Goal: Find specific page/section: Find specific page/section

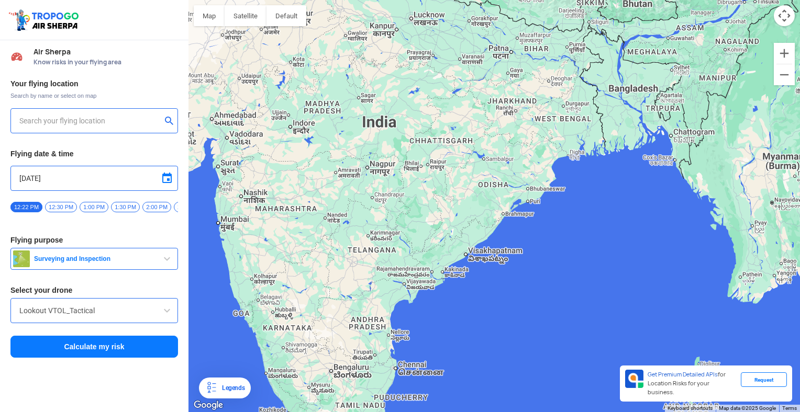
drag, startPoint x: 493, startPoint y: 271, endPoint x: 457, endPoint y: 126, distance: 149.9
click at [457, 126] on div at bounding box center [493, 206] width 611 height 412
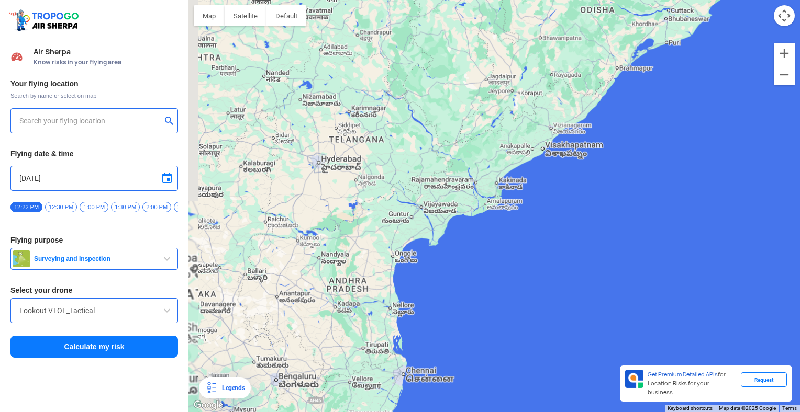
drag, startPoint x: 407, startPoint y: 249, endPoint x: 452, endPoint y: 116, distance: 140.2
click at [452, 116] on div at bounding box center [493, 206] width 611 height 412
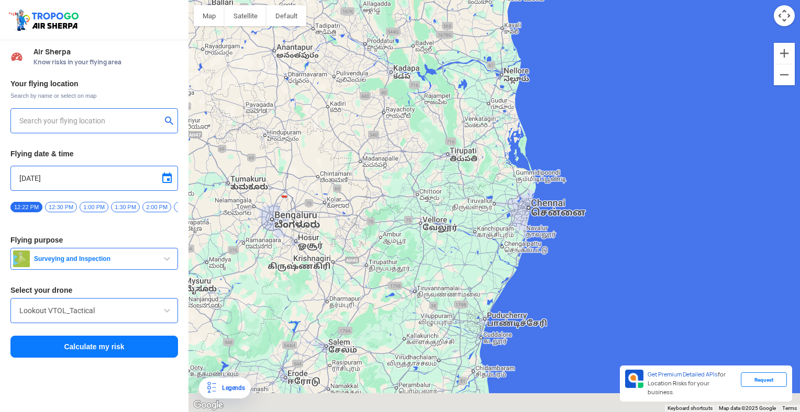
drag, startPoint x: 381, startPoint y: 281, endPoint x: 396, endPoint y: 207, distance: 75.9
click at [396, 207] on div at bounding box center [493, 206] width 611 height 412
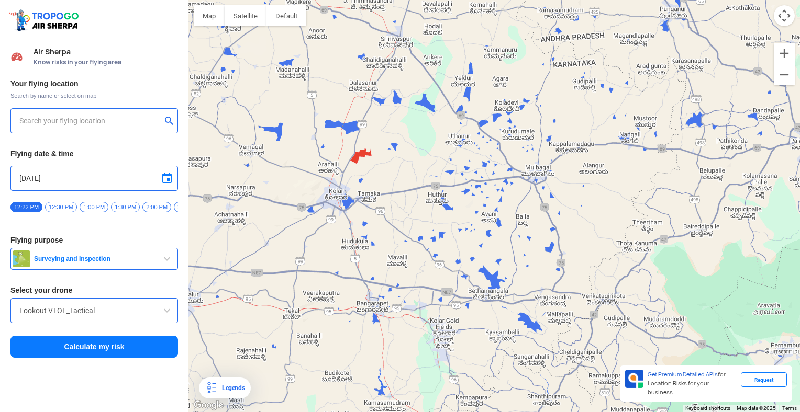
drag, startPoint x: 316, startPoint y: 151, endPoint x: 349, endPoint y: 187, distance: 48.9
click at [349, 187] on div at bounding box center [493, 206] width 611 height 412
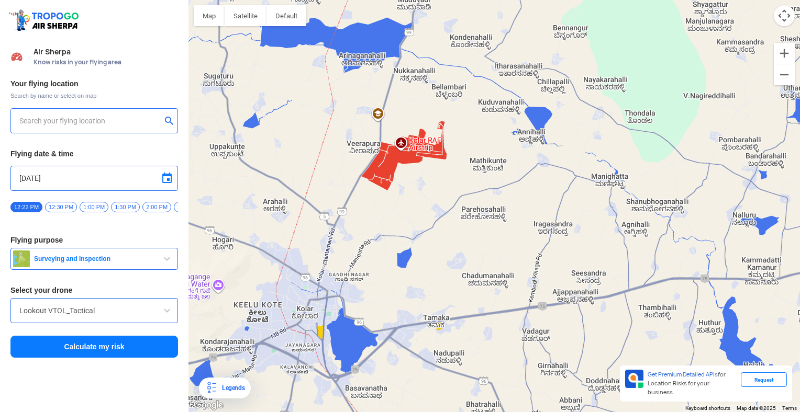
drag, startPoint x: 374, startPoint y: 127, endPoint x: 378, endPoint y: 223, distance: 96.4
click at [378, 223] on div at bounding box center [493, 206] width 611 height 412
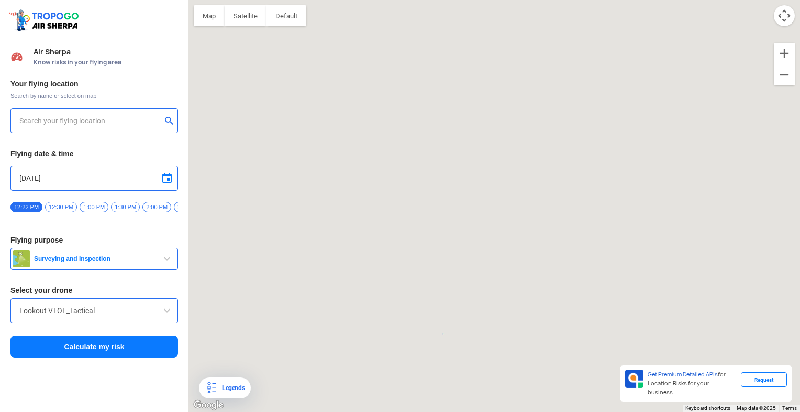
type input "[GEOGRAPHIC_DATA], [GEOGRAPHIC_DATA]"
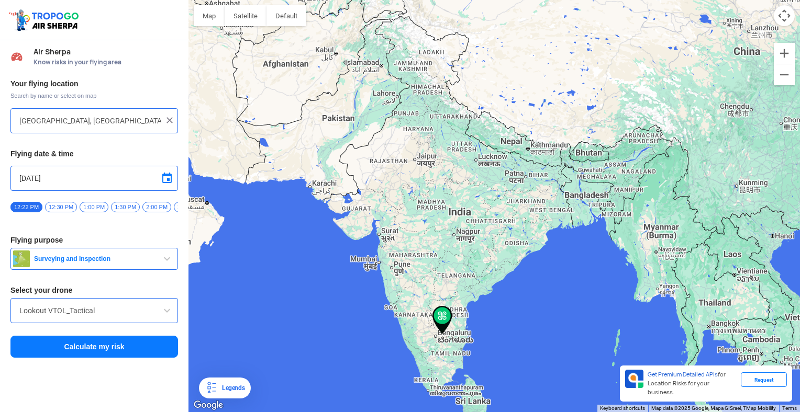
drag, startPoint x: 382, startPoint y: 187, endPoint x: 385, endPoint y: 227, distance: 40.4
click at [385, 227] on div at bounding box center [493, 206] width 611 height 412
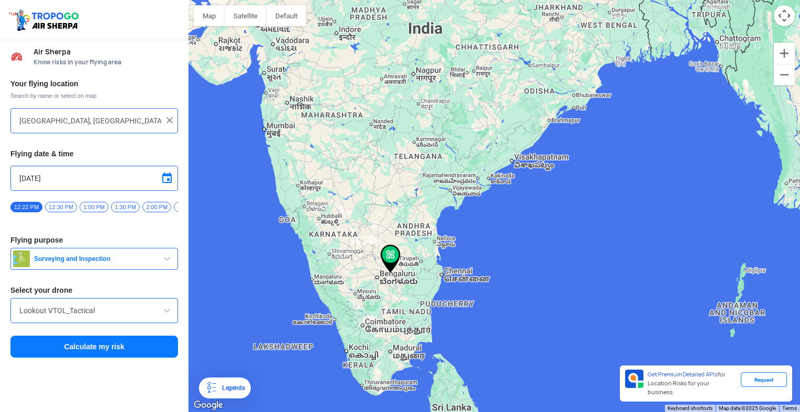
drag, startPoint x: 468, startPoint y: 330, endPoint x: 453, endPoint y: 187, distance: 143.7
click at [453, 191] on div at bounding box center [493, 206] width 611 height 412
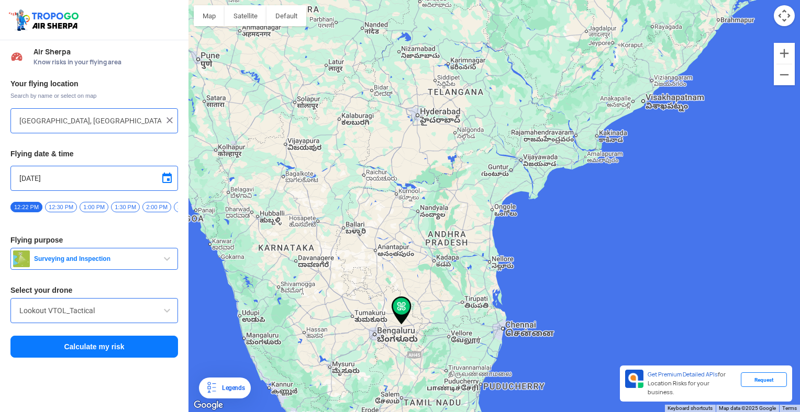
drag, startPoint x: 398, startPoint y: 267, endPoint x: 366, endPoint y: 119, distance: 151.9
click at [366, 119] on div at bounding box center [493, 206] width 611 height 412
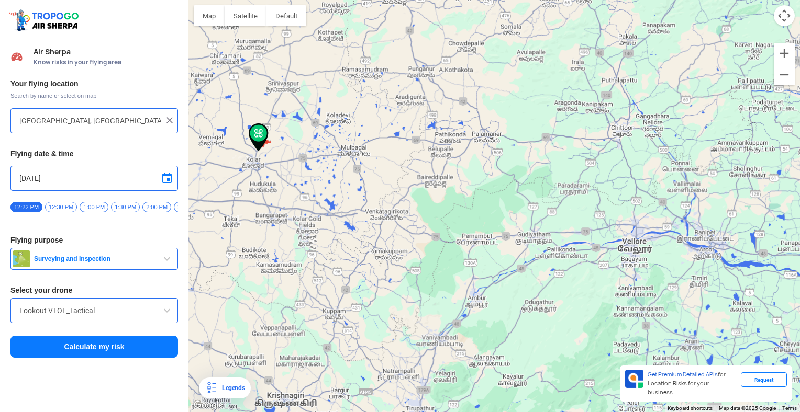
drag, startPoint x: 259, startPoint y: 166, endPoint x: 331, endPoint y: 189, distance: 75.5
click at [331, 189] on div at bounding box center [493, 206] width 611 height 412
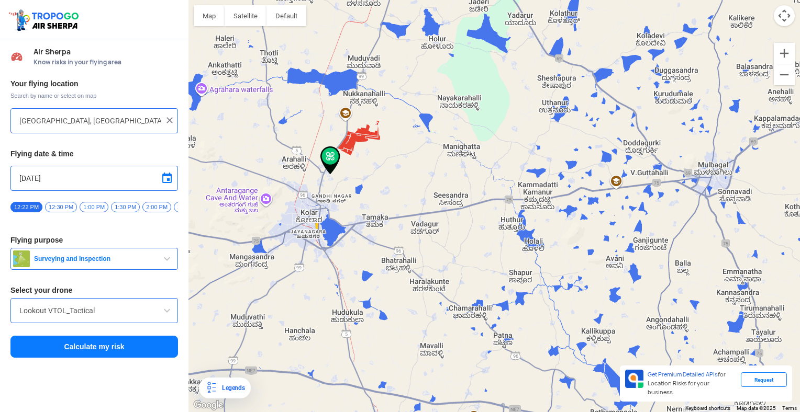
drag, startPoint x: 340, startPoint y: 187, endPoint x: 341, endPoint y: 224, distance: 36.7
click at [341, 224] on div at bounding box center [493, 206] width 611 height 412
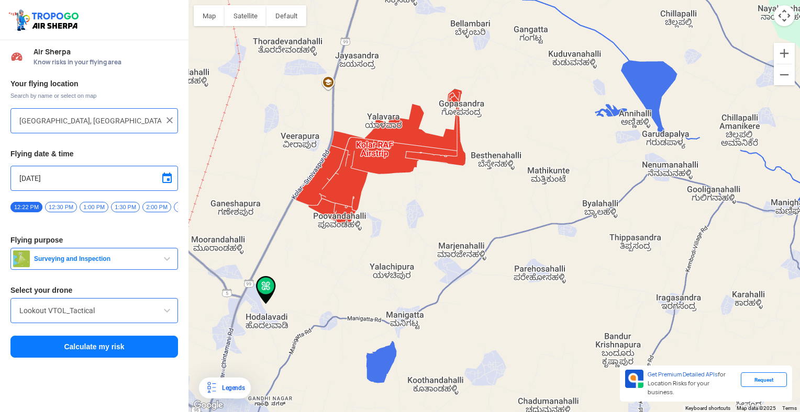
drag, startPoint x: 345, startPoint y: 129, endPoint x: 352, endPoint y: 281, distance: 152.0
click at [352, 281] on div at bounding box center [493, 206] width 611 height 412
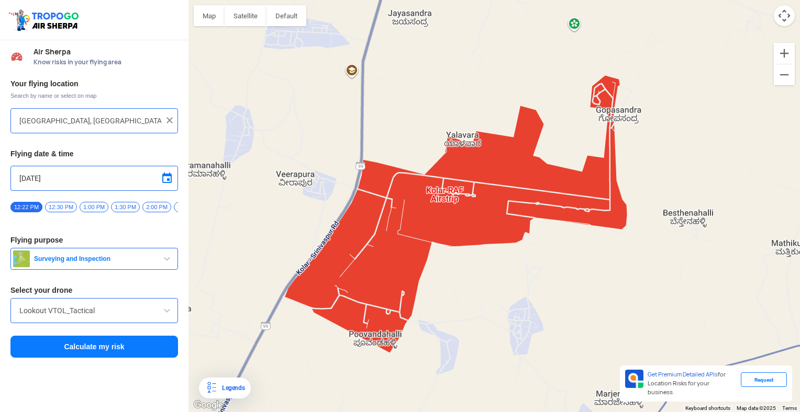
drag, startPoint x: 354, startPoint y: 168, endPoint x: 367, endPoint y: 113, distance: 56.5
click at [367, 113] on div at bounding box center [493, 206] width 611 height 412
